Goal: Information Seeking & Learning: Learn about a topic

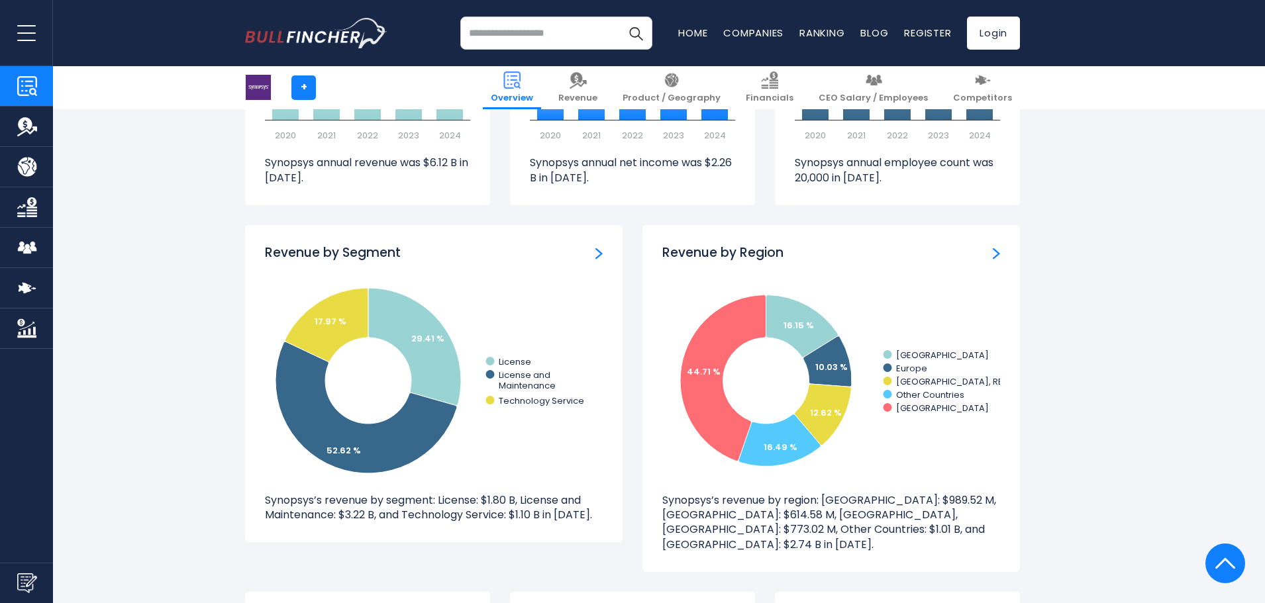
scroll to position [1126, 0]
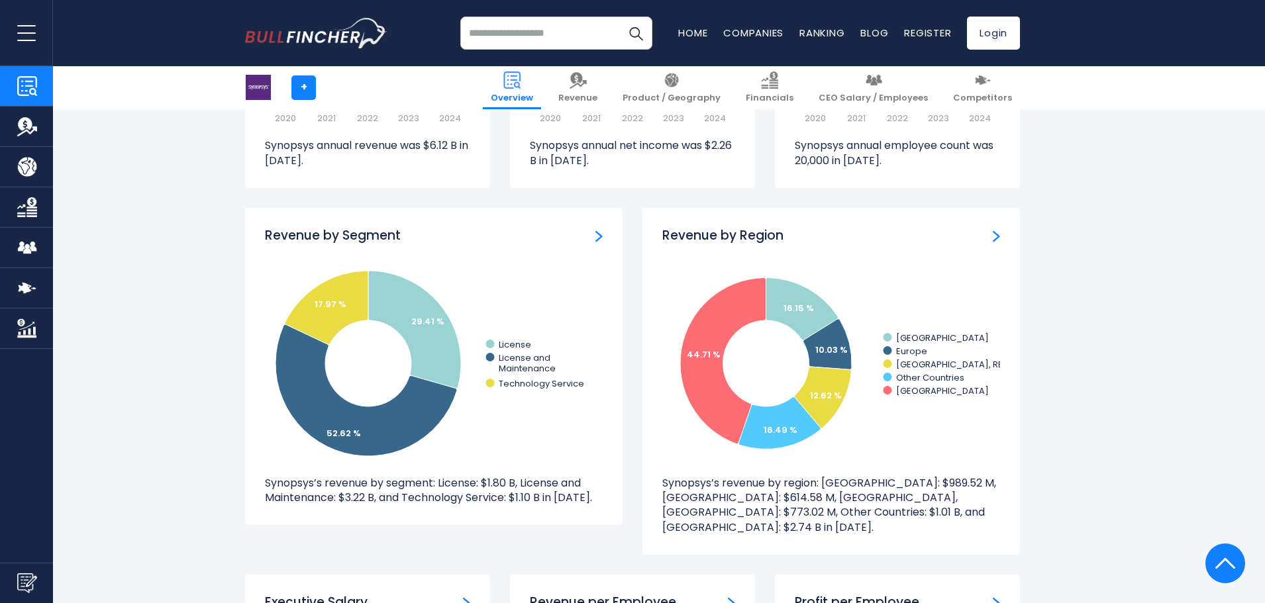
click at [599, 236] on img "Revenue by Segment" at bounding box center [598, 236] width 7 height 12
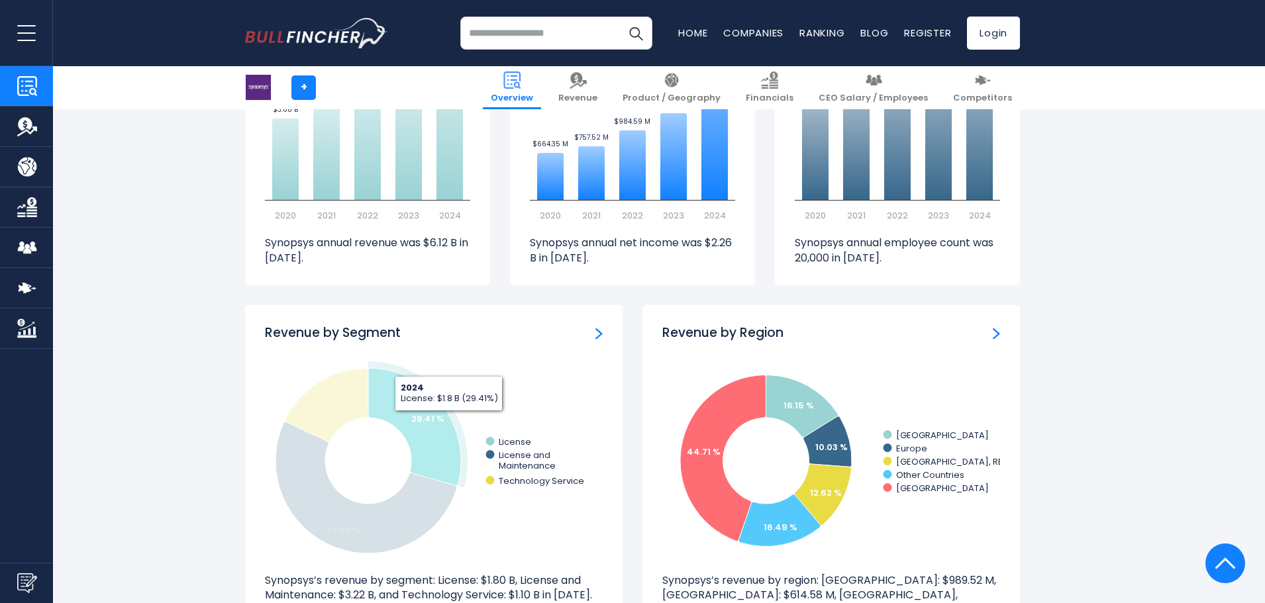
scroll to position [993, 0]
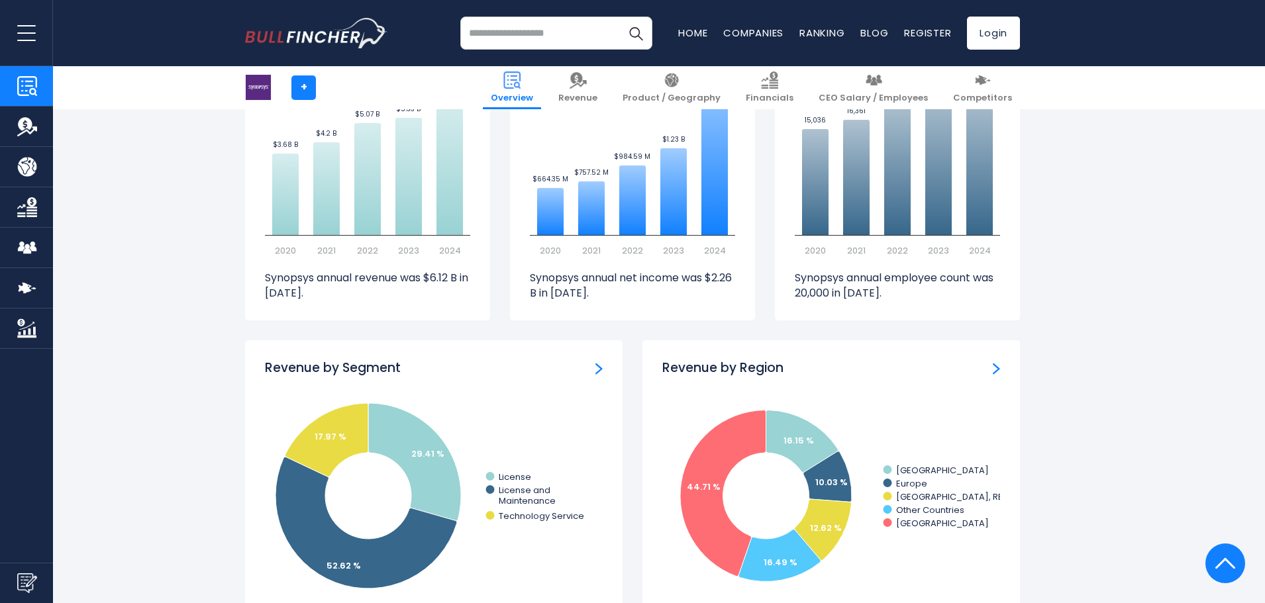
click at [599, 366] on img "Revenue by Segment" at bounding box center [598, 369] width 7 height 12
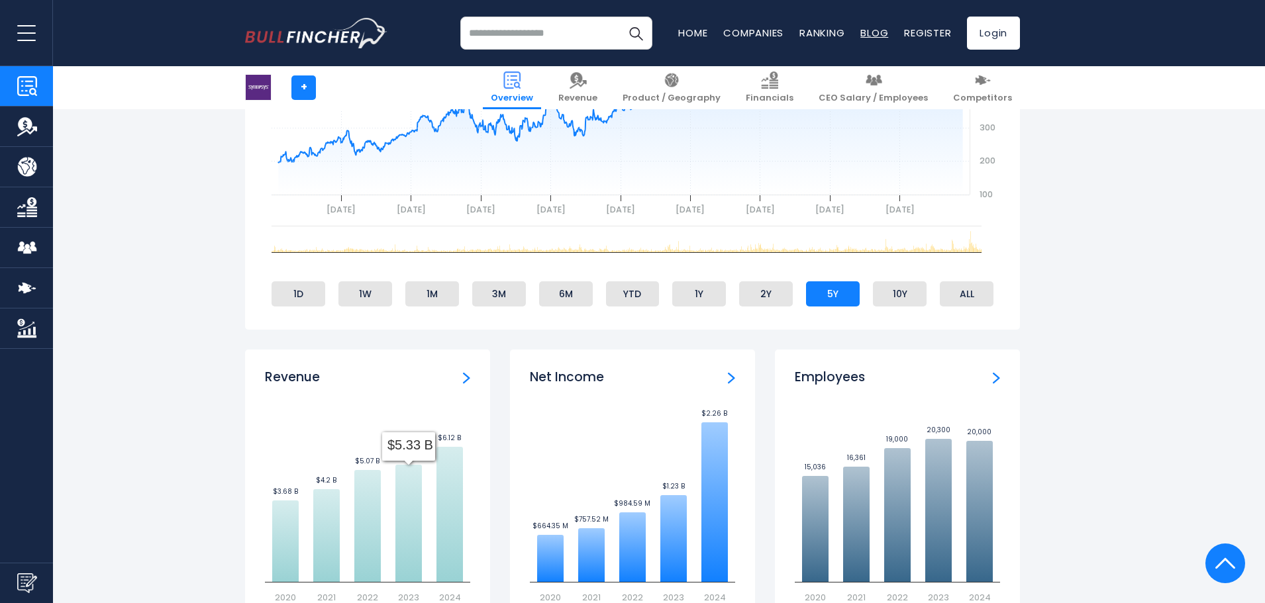
scroll to position [530, 0]
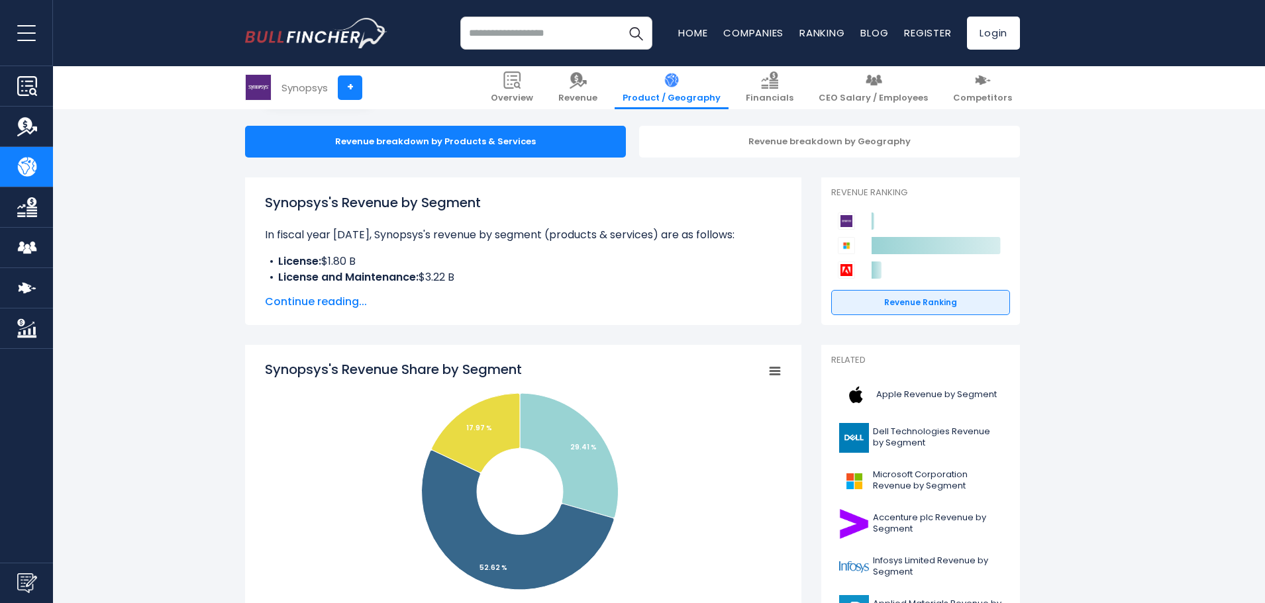
scroll to position [199, 0]
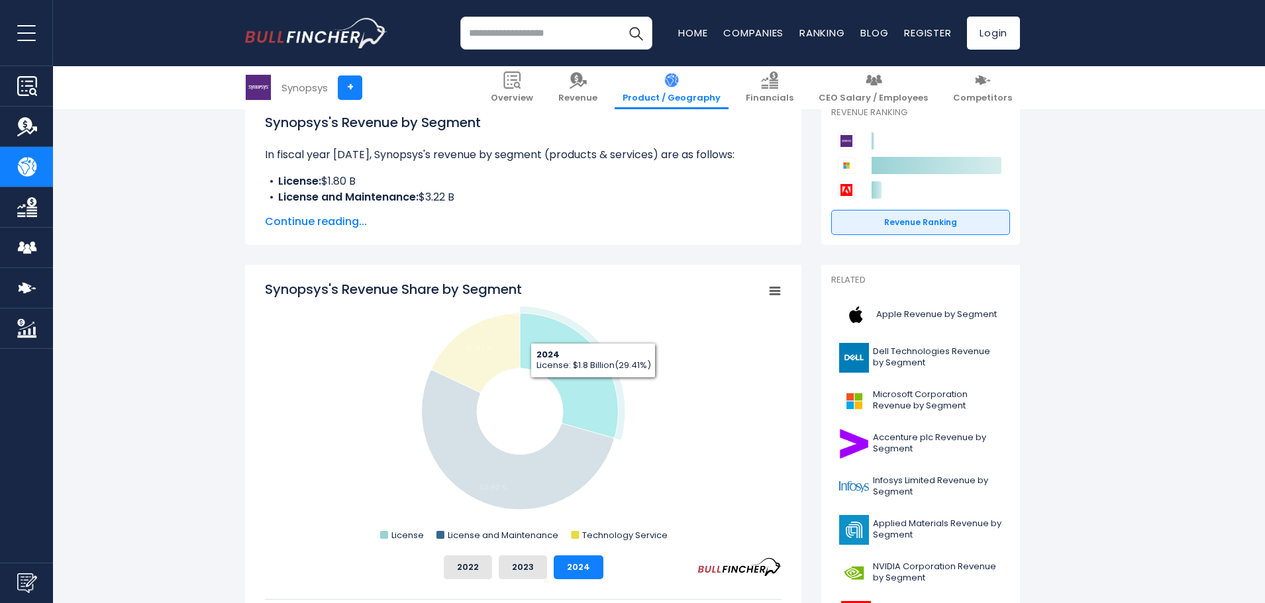
click at [593, 388] on icon "Synopsys's Revenue Share by Segment" at bounding box center [569, 375] width 99 height 124
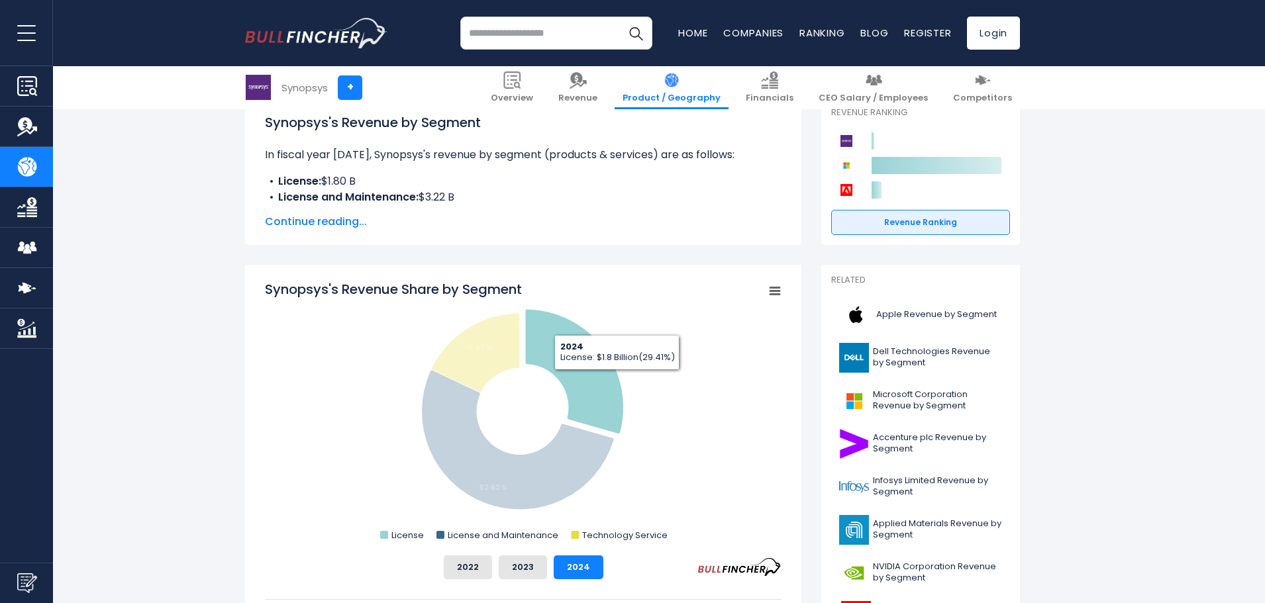
click at [616, 381] on icon "Synopsys's Revenue Share by Segment" at bounding box center [574, 371] width 99 height 124
